Goal: Navigation & Orientation: Find specific page/section

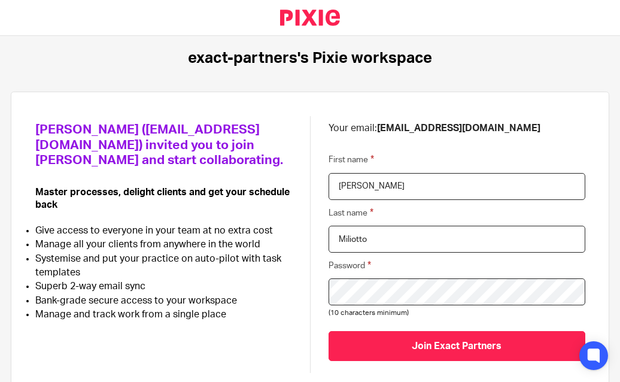
scroll to position [34, 0]
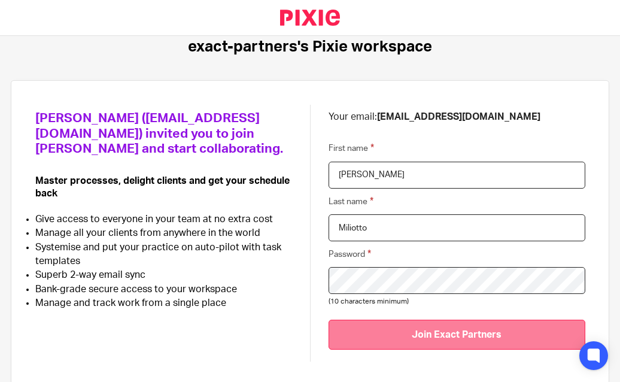
click at [371, 338] on input "Join Exact Partners" at bounding box center [457, 334] width 257 height 29
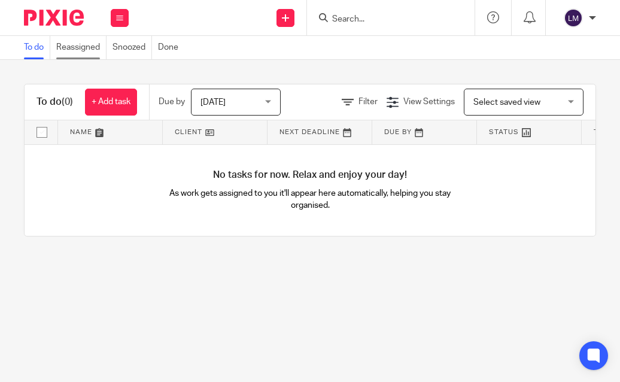
click at [93, 46] on link "Reassigned" at bounding box center [81, 47] width 50 height 23
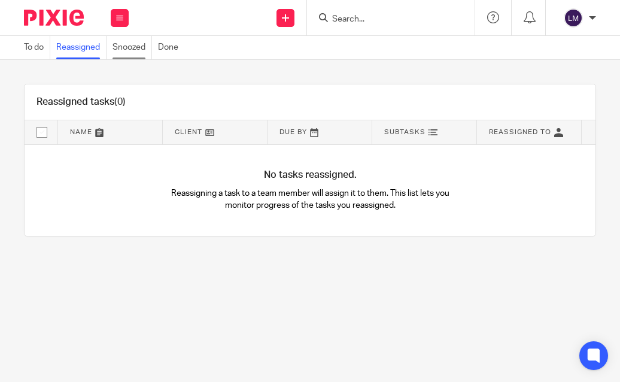
click at [128, 45] on link "Snoozed" at bounding box center [132, 47] width 39 height 23
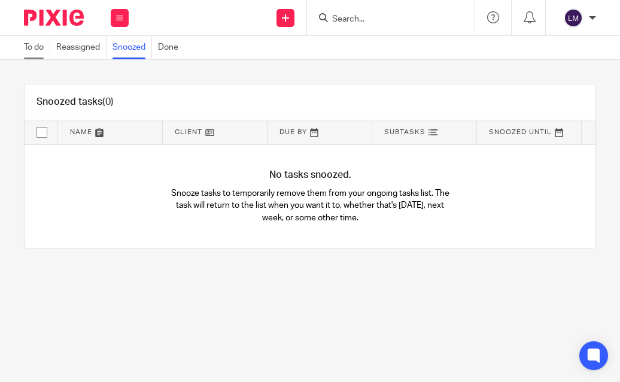
click at [25, 44] on link "To do" at bounding box center [37, 47] width 26 height 23
